Goal: Task Accomplishment & Management: Use online tool/utility

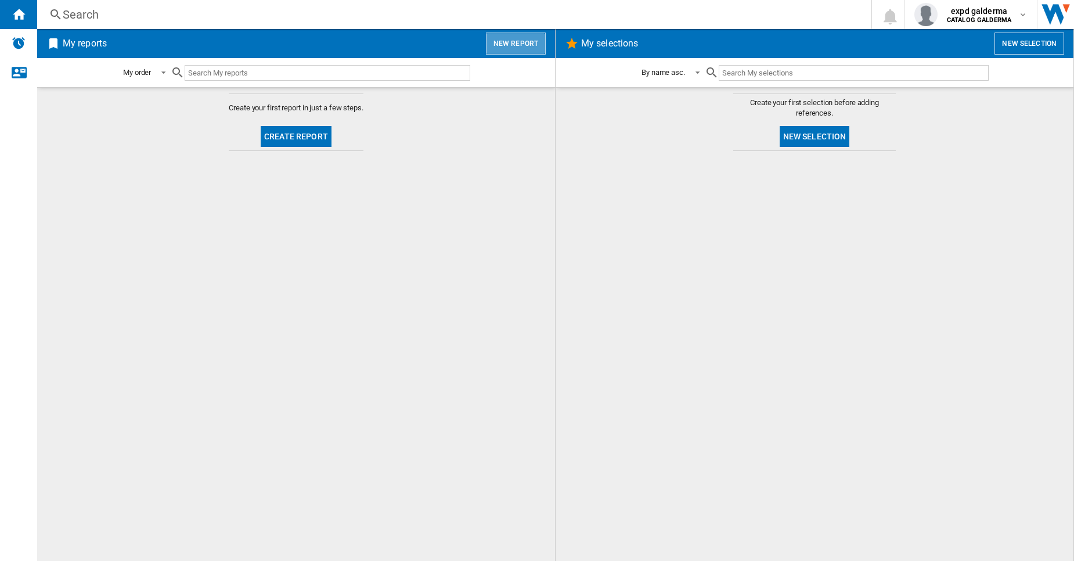
click at [528, 48] on button "New report" at bounding box center [516, 43] width 60 height 22
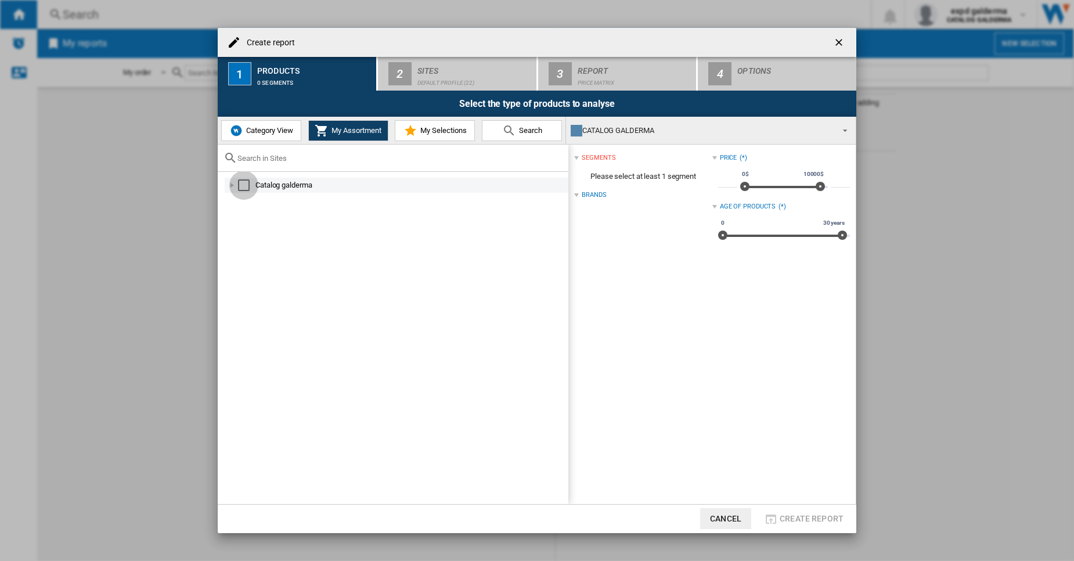
click at [248, 181] on div "Select" at bounding box center [244, 185] width 12 height 12
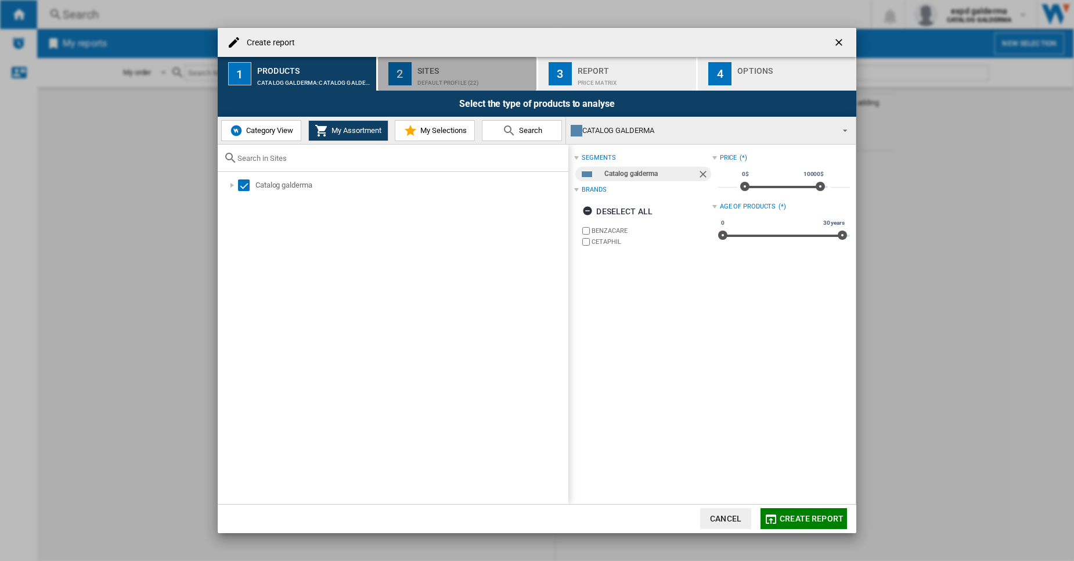
click at [399, 76] on div "2" at bounding box center [399, 73] width 23 height 23
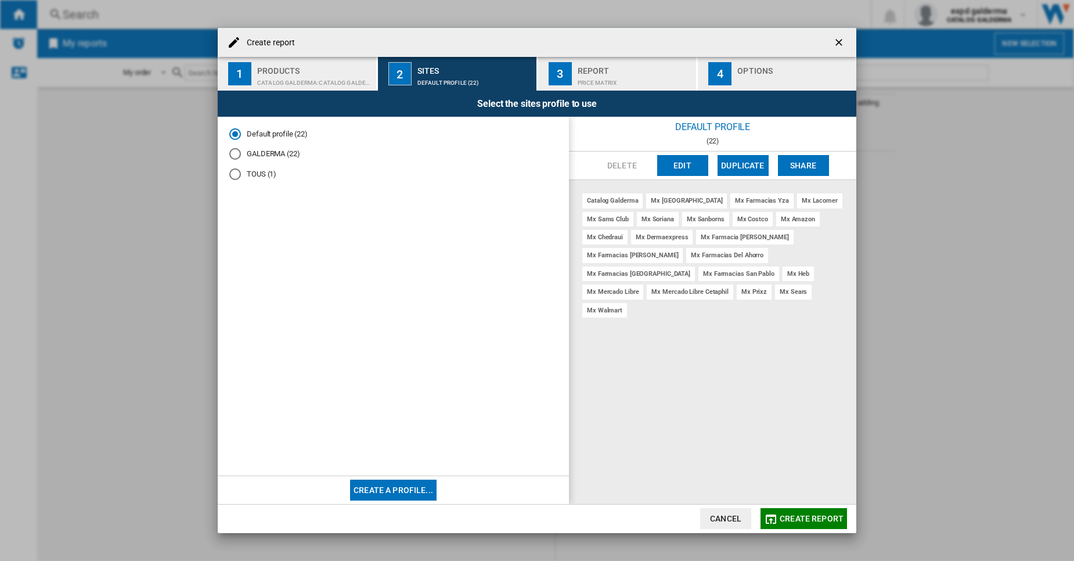
click at [287, 157] on md-radio-button "GALDERMA (22)" at bounding box center [393, 154] width 328 height 11
click at [685, 165] on button "Edit" at bounding box center [682, 165] width 51 height 21
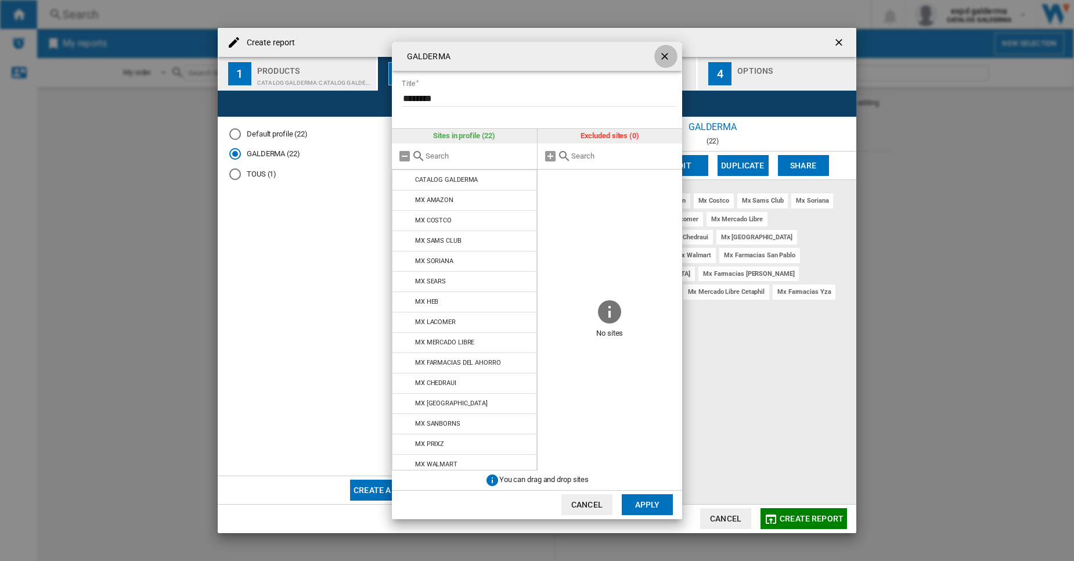
click at [662, 52] on ng-md-icon "getI18NText('BUTTONS.CLOSE_DIALOG')" at bounding box center [666, 57] width 14 height 14
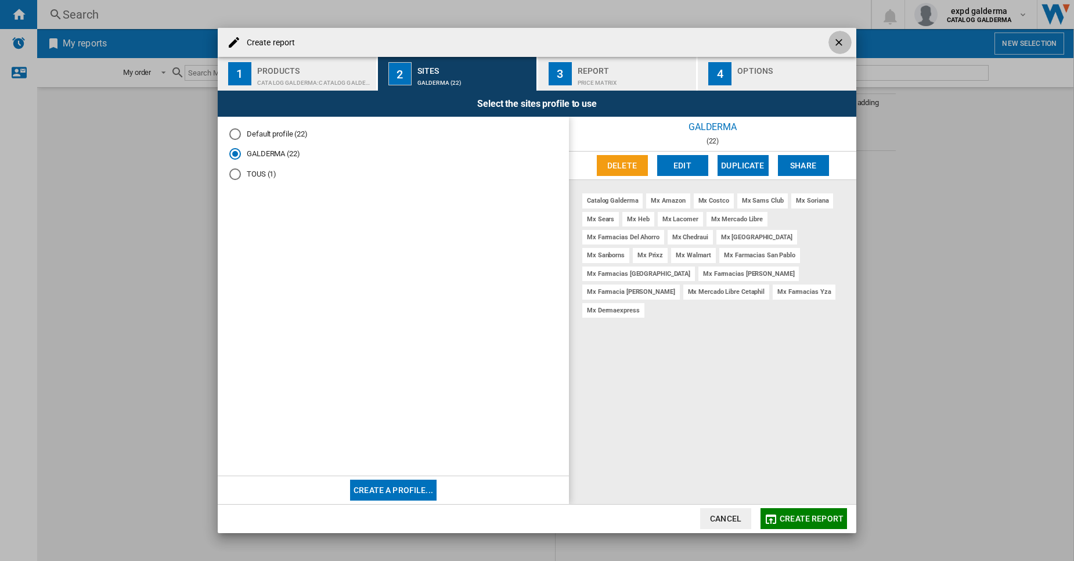
click at [835, 45] on ng-md-icon "getI18NText('BUTTONS.CLOSE_DIALOG')" at bounding box center [840, 44] width 14 height 14
